Goal: Transaction & Acquisition: Purchase product/service

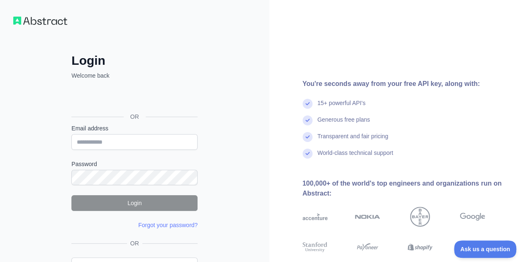
click at [156, 144] on input "Email address" at bounding box center [134, 142] width 126 height 16
type input "**********"
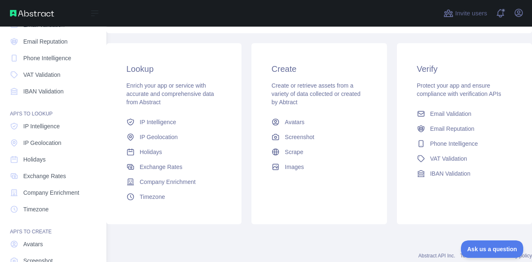
scroll to position [83, 0]
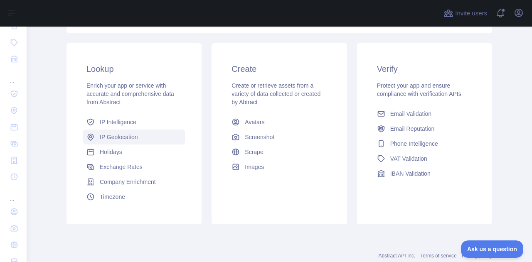
click at [117, 137] on span "IP Geolocation" at bounding box center [119, 137] width 38 height 8
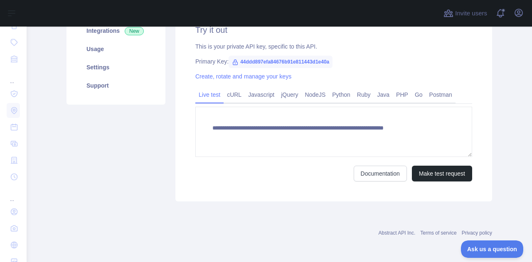
scroll to position [166, 0]
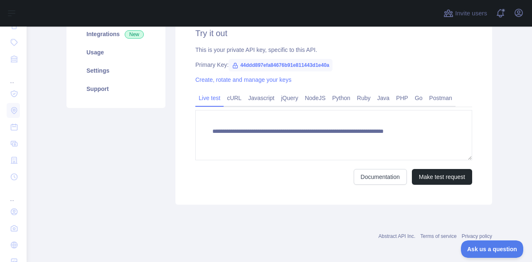
type textarea "**********"
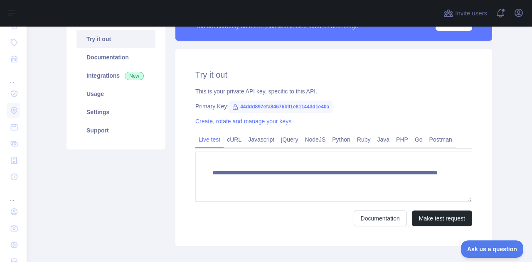
scroll to position [83, 0]
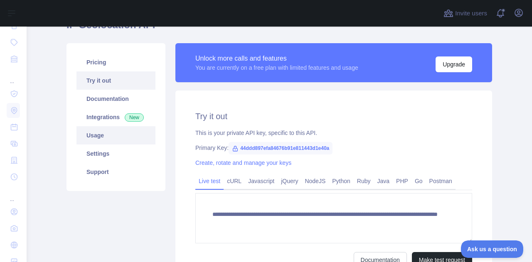
click at [93, 136] on link "Usage" at bounding box center [115, 135] width 79 height 18
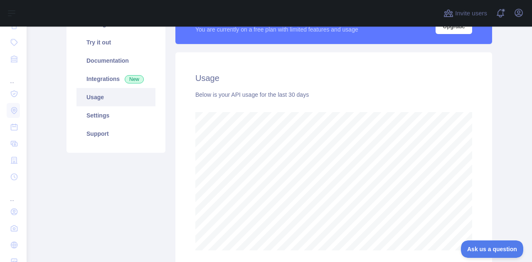
scroll to position [42, 0]
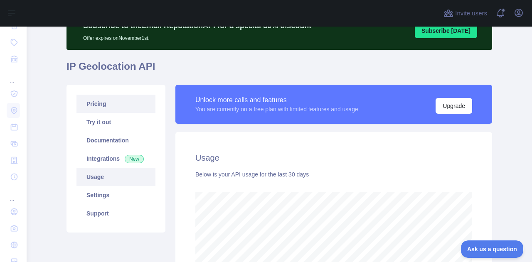
click at [108, 106] on link "Pricing" at bounding box center [115, 104] width 79 height 18
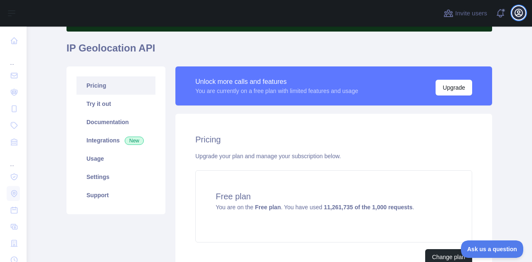
click at [520, 14] on icon "button" at bounding box center [518, 13] width 10 height 10
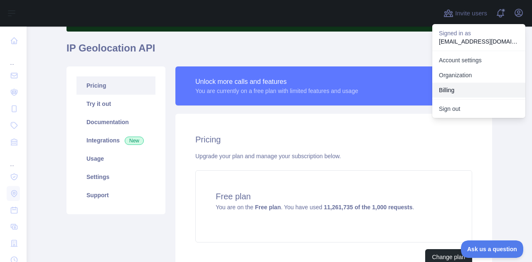
click at [451, 93] on button "Billing" at bounding box center [478, 90] width 93 height 15
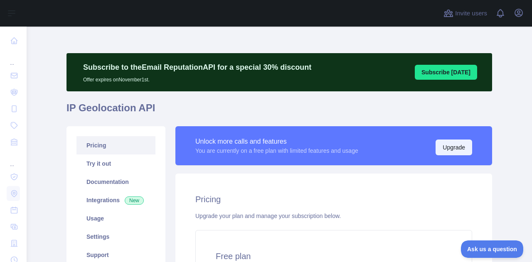
click at [448, 148] on button "Upgrade" at bounding box center [453, 148] width 37 height 16
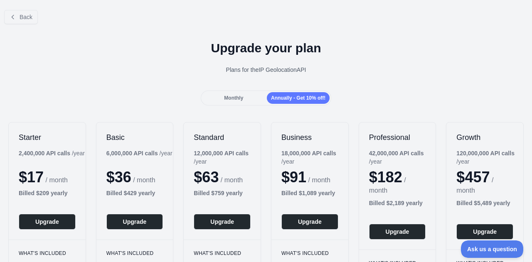
click at [238, 97] on span "Monthly" at bounding box center [233, 98] width 19 height 6
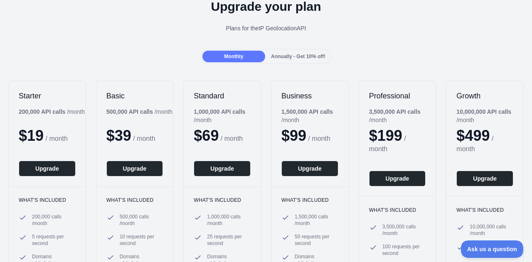
scroll to position [83, 0]
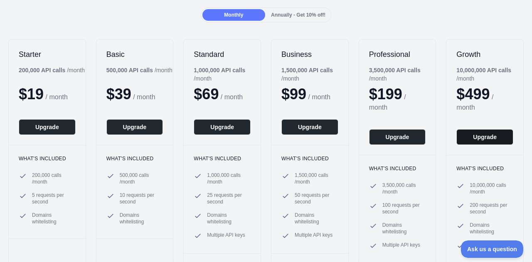
click at [479, 140] on button "Upgrade" at bounding box center [484, 137] width 57 height 16
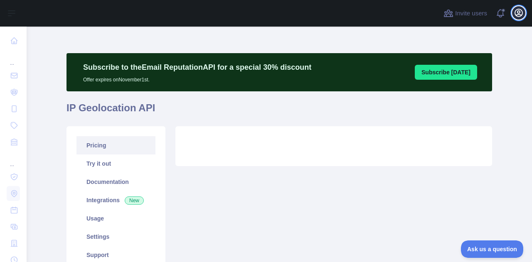
click at [521, 15] on icon "button" at bounding box center [518, 12] width 7 height 7
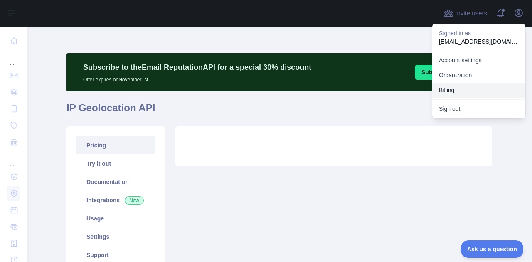
click at [466, 86] on button "Billing" at bounding box center [478, 90] width 93 height 15
